Goal: Task Accomplishment & Management: Complete application form

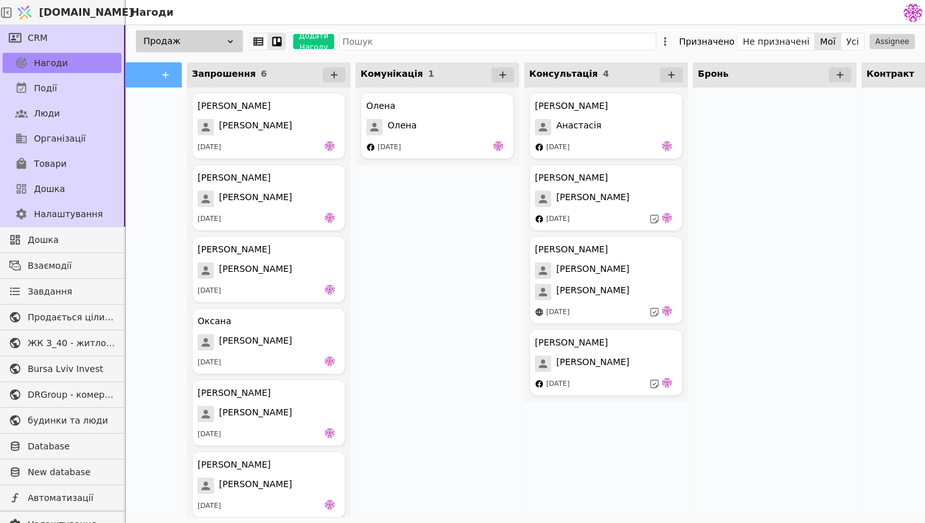
scroll to position [0, 171]
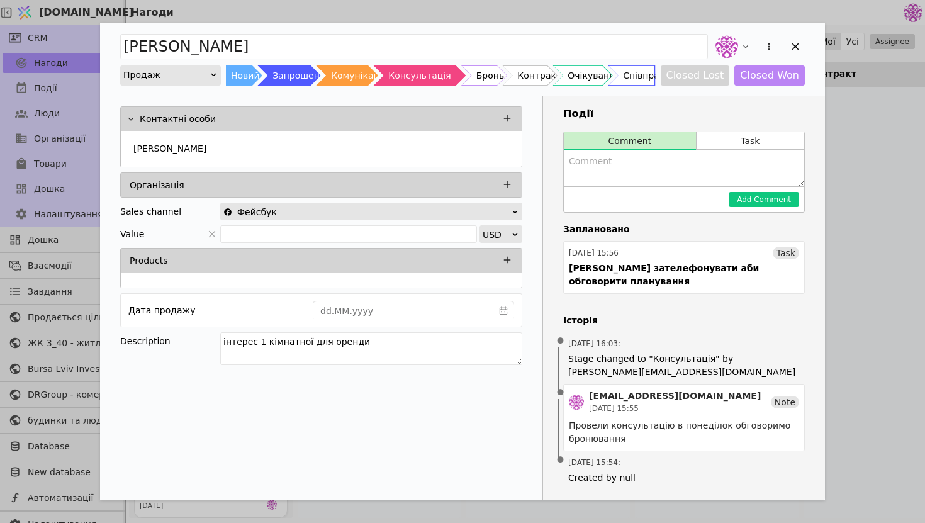
click at [807, 45] on div "[PERSON_NAME] Новий Запрошення Комунікація Консультація Бронь Контракт Очікуван…" at bounding box center [462, 59] width 725 height 73
click at [794, 46] on icon "Add Opportunity" at bounding box center [795, 46] width 11 height 11
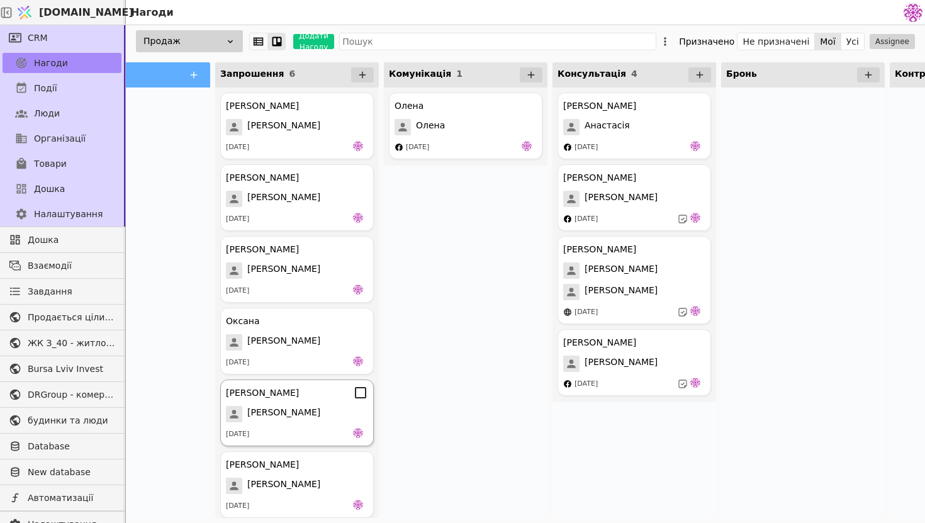
scroll to position [0, 80]
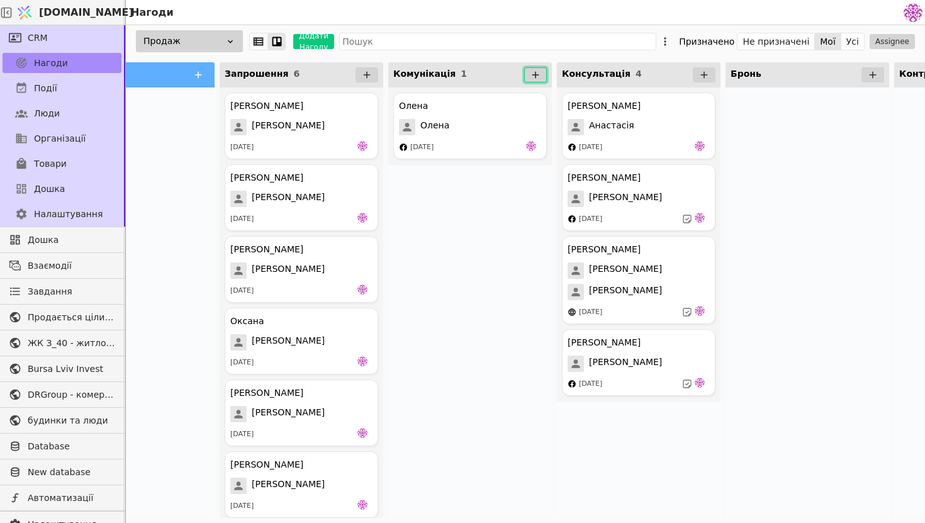
click at [540, 77] on icon at bounding box center [535, 74] width 11 height 11
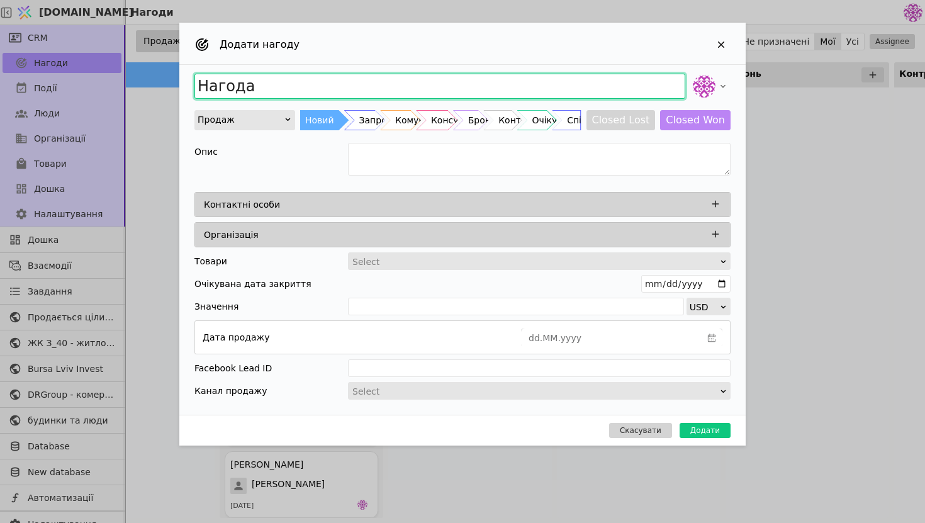
drag, startPoint x: 417, startPoint y: 86, endPoint x: 201, endPoint y: 44, distance: 220.5
click at [200, 45] on div "Додати нагоду Нагода Продаж Новий Запрошення Комунікація Консультація Бронь Кон…" at bounding box center [462, 234] width 566 height 423
type input "[PERSON_NAME]"
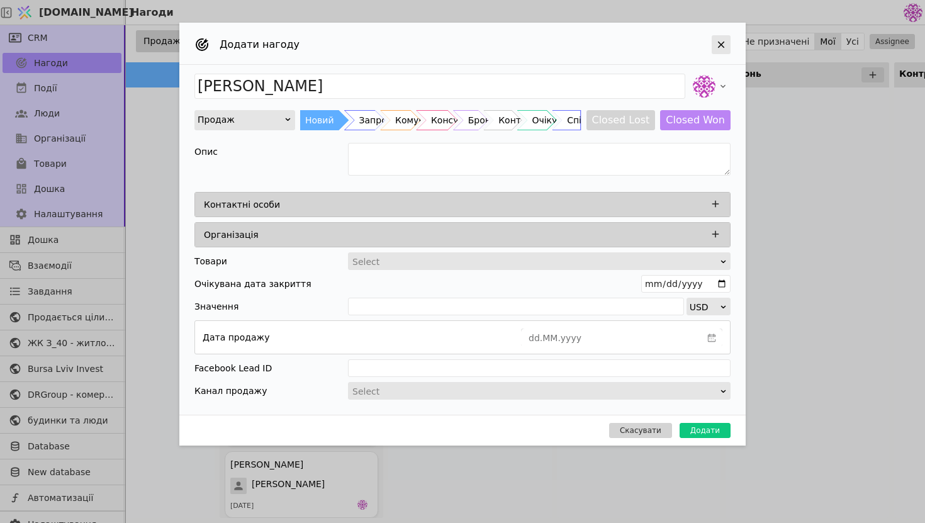
click at [717, 43] on icon "Add Opportunity" at bounding box center [721, 44] width 11 height 11
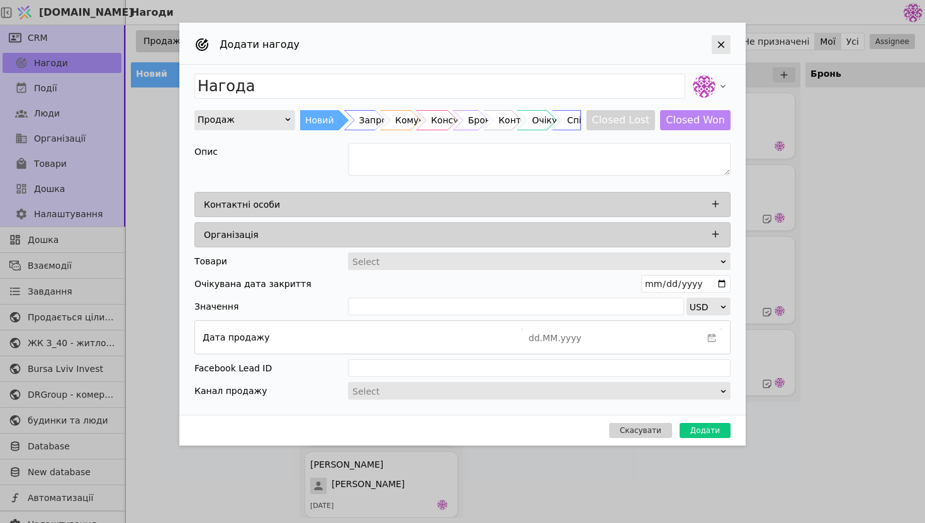
click at [728, 48] on div "Add Opportunity" at bounding box center [721, 44] width 19 height 19
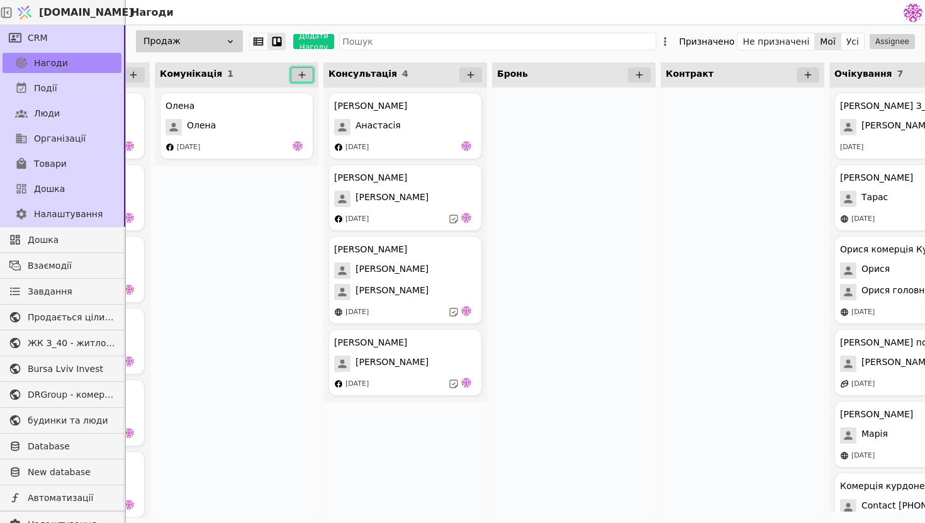
scroll to position [0, 313]
click at [630, 352] on div at bounding box center [575, 302] width 164 height 430
click at [631, 352] on div at bounding box center [575, 302] width 164 height 430
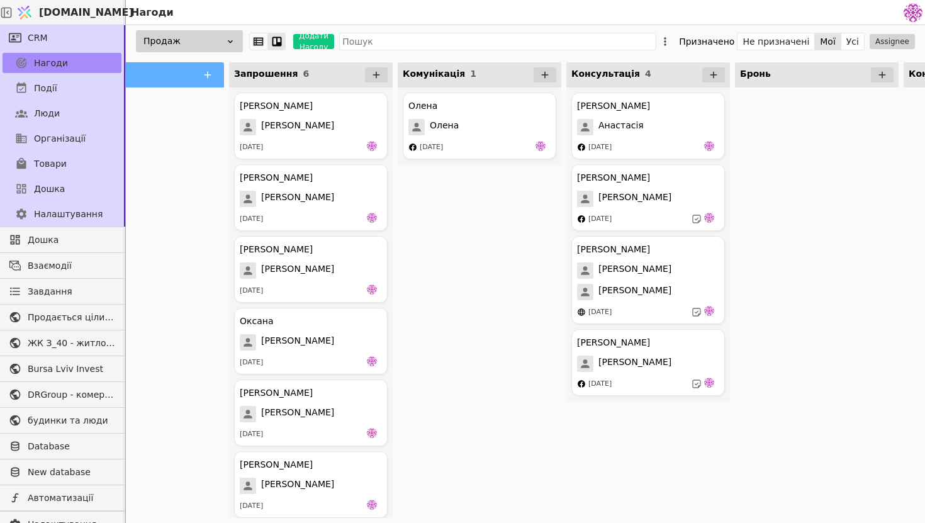
scroll to position [0, 0]
